Goal: Entertainment & Leisure: Consume media (video, audio)

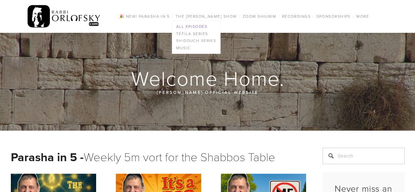
click at [188, 25] on link "All Episodes" at bounding box center [196, 26] width 48 height 7
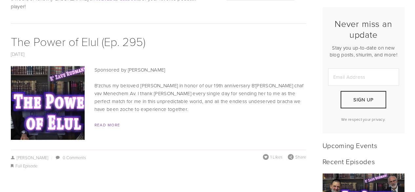
scroll to position [164, 0]
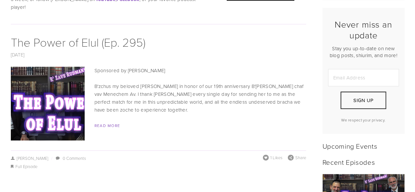
click at [47, 81] on img at bounding box center [47, 104] width 131 height 74
